Goal: Check status: Check status

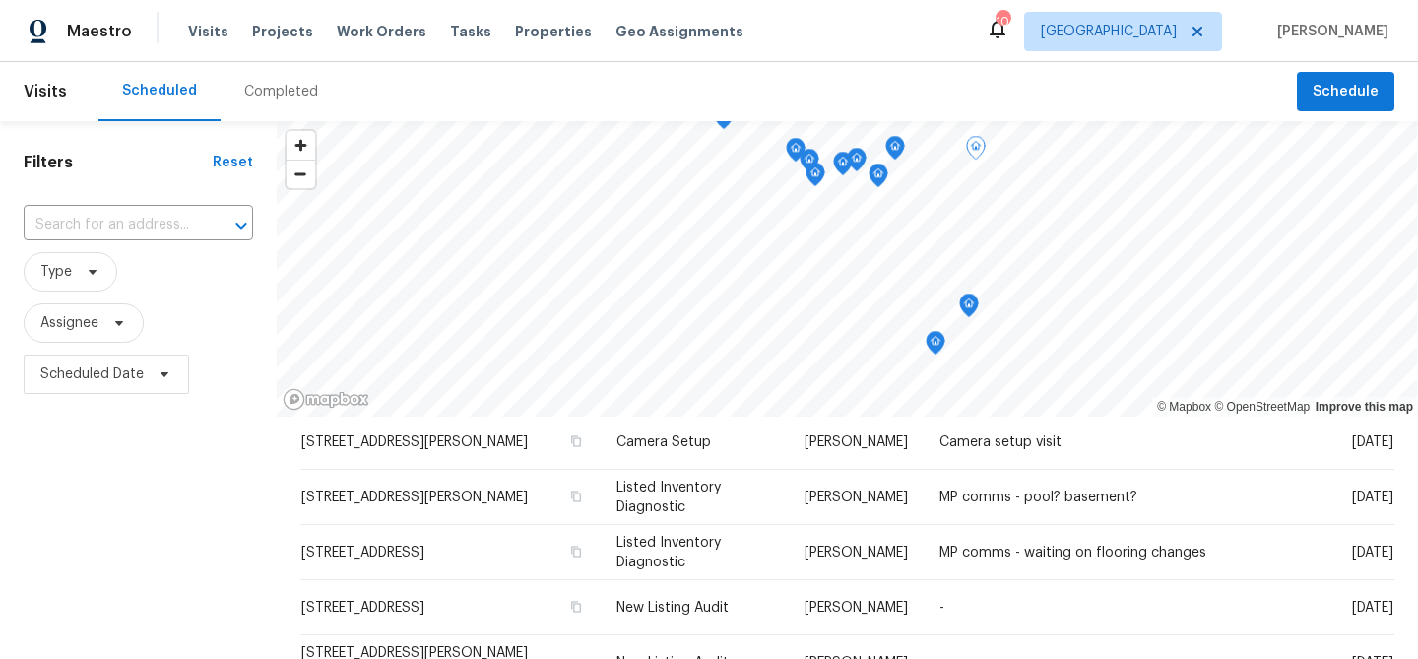
scroll to position [408, 0]
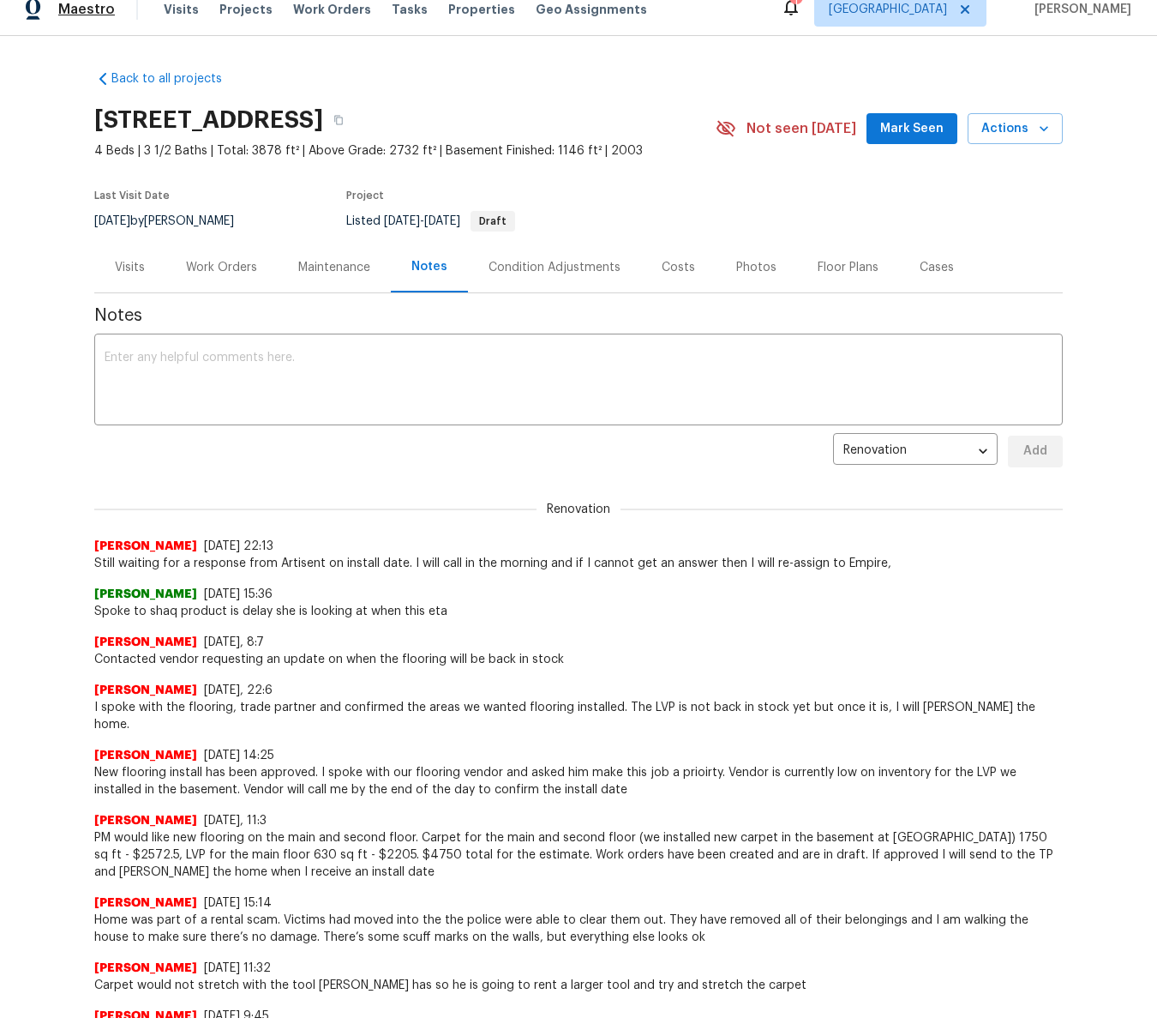
scroll to position [30, 0]
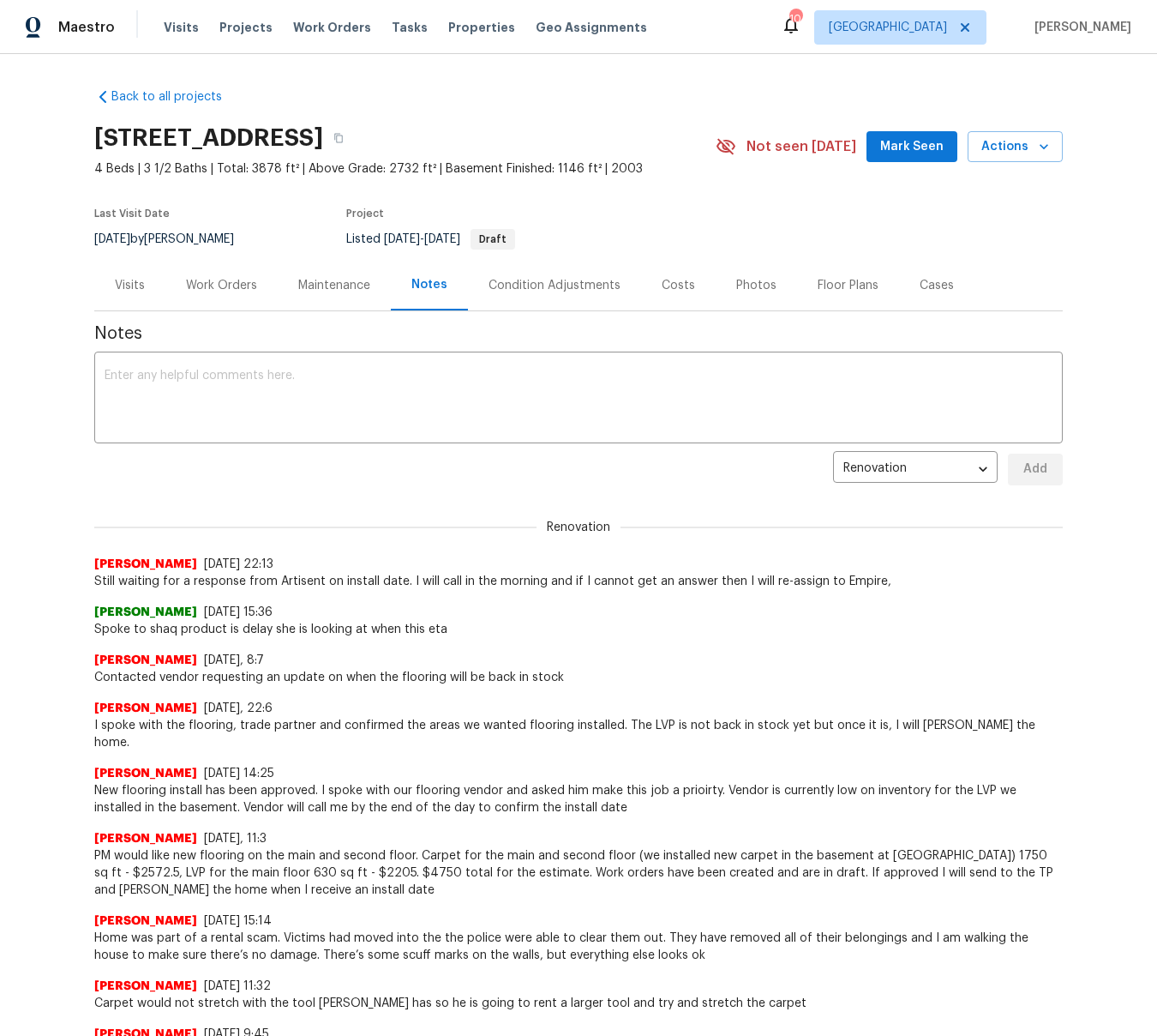
click at [236, 285] on div "Work Orders" at bounding box center [222, 286] width 71 height 17
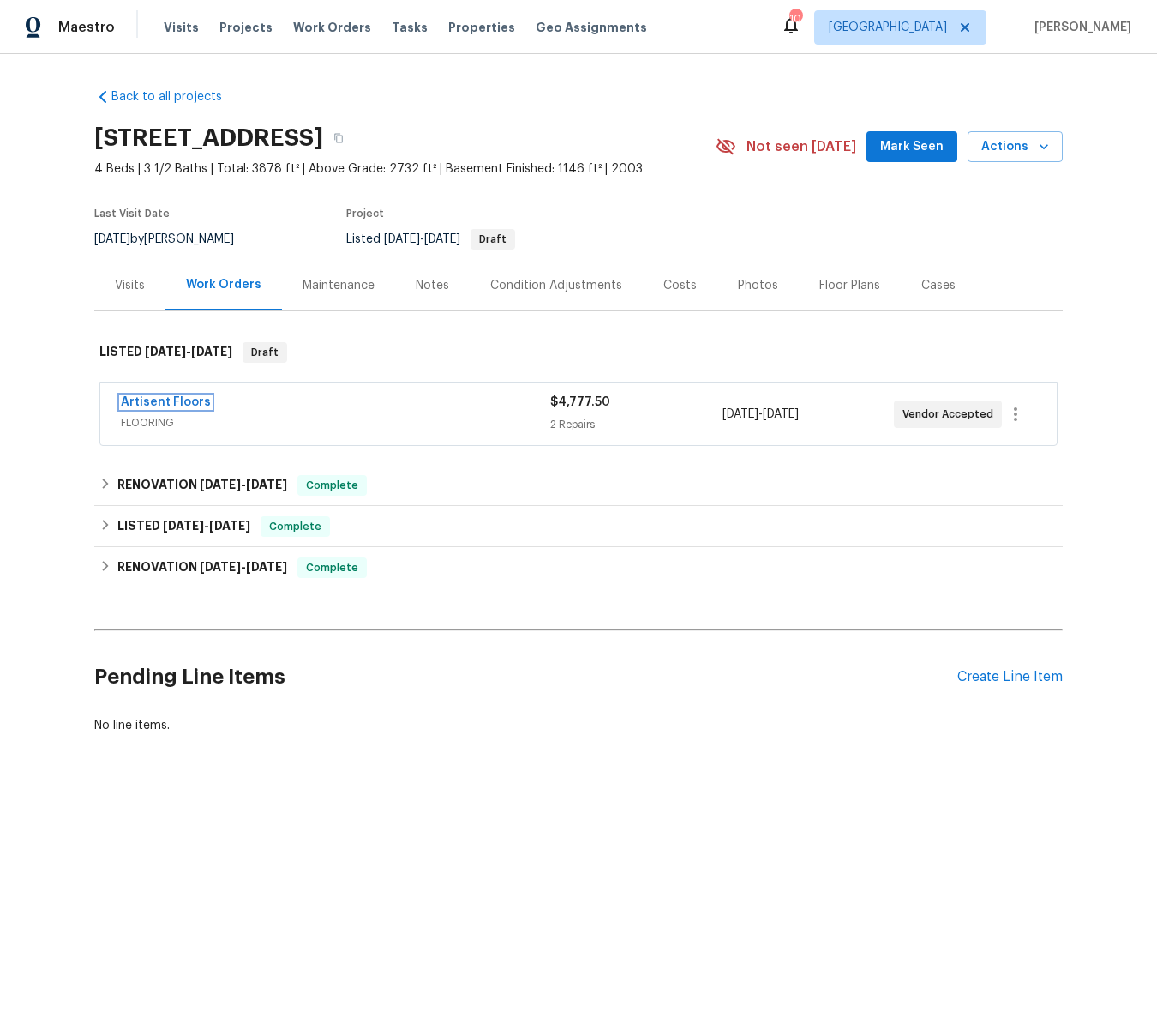
click at [172, 396] on link "Artisent Floors" at bounding box center [165, 402] width 90 height 12
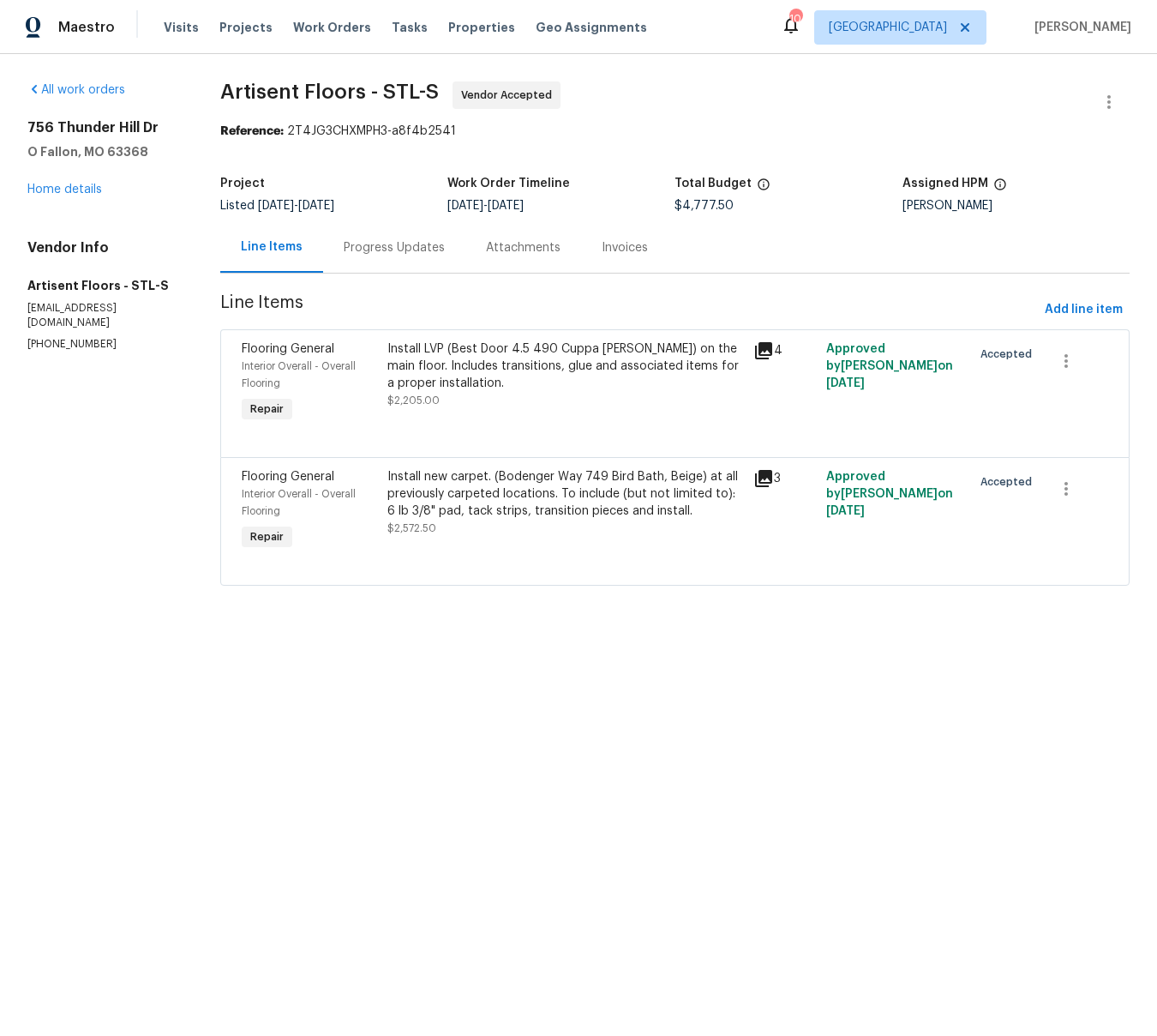
click at [415, 246] on div "Progress Updates" at bounding box center [394, 248] width 101 height 17
